Goal: Task Accomplishment & Management: Manage account settings

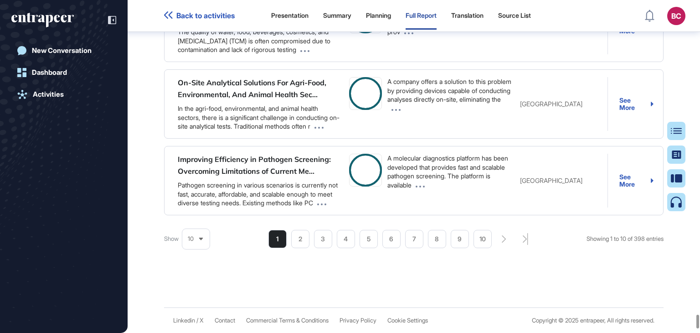
scroll to position [88059, 0]
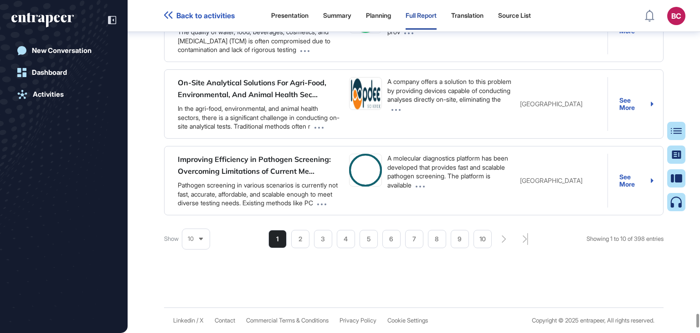
scroll to position [87861, 0]
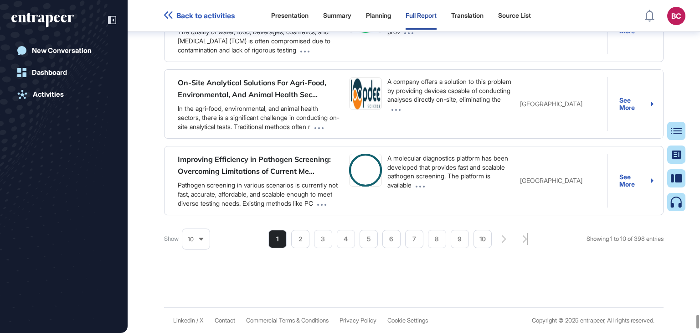
drag, startPoint x: 534, startPoint y: 295, endPoint x: 490, endPoint y: 260, distance: 56.1
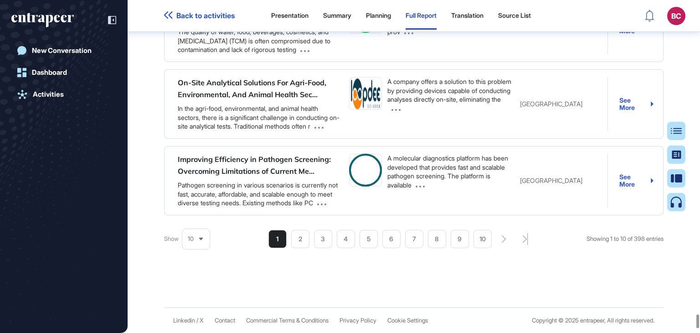
scroll to position [286, 0]
drag, startPoint x: 531, startPoint y: 221, endPoint x: 250, endPoint y: 0, distance: 357.1
